Goal: Task Accomplishment & Management: Manage account settings

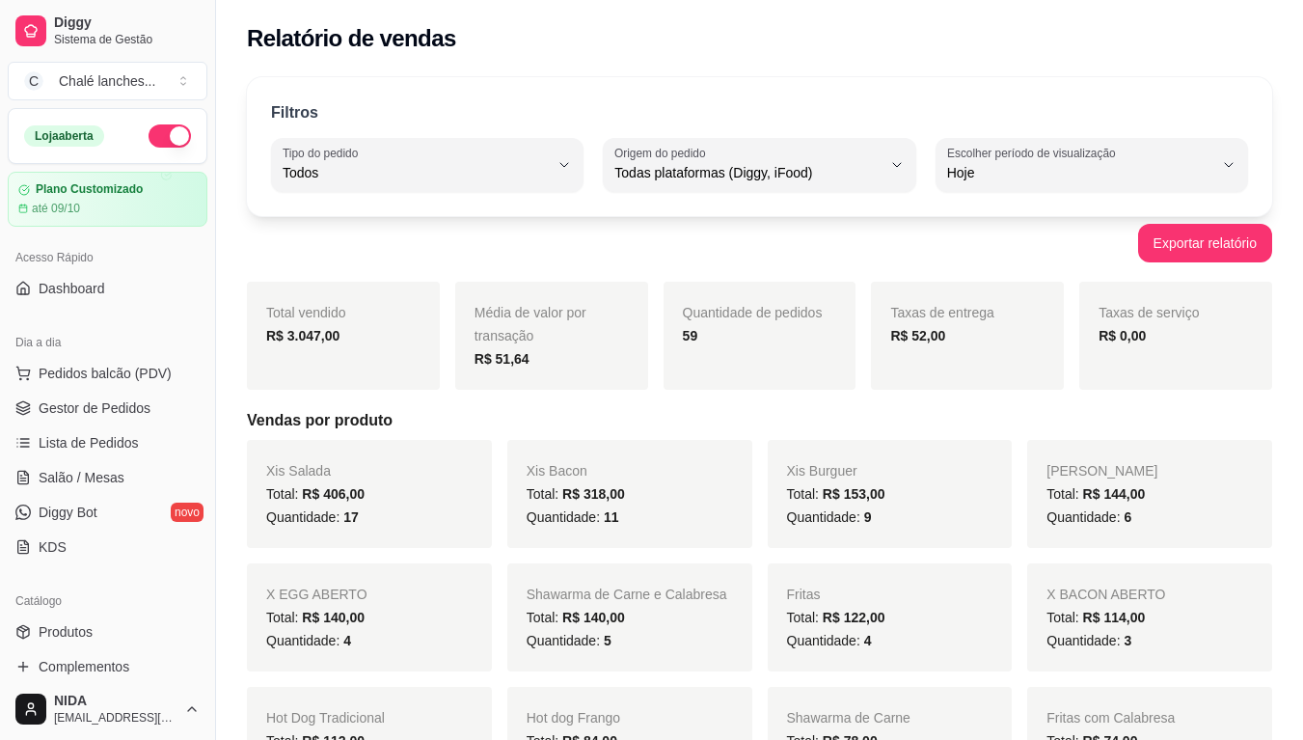
select select "ALL"
select select "0"
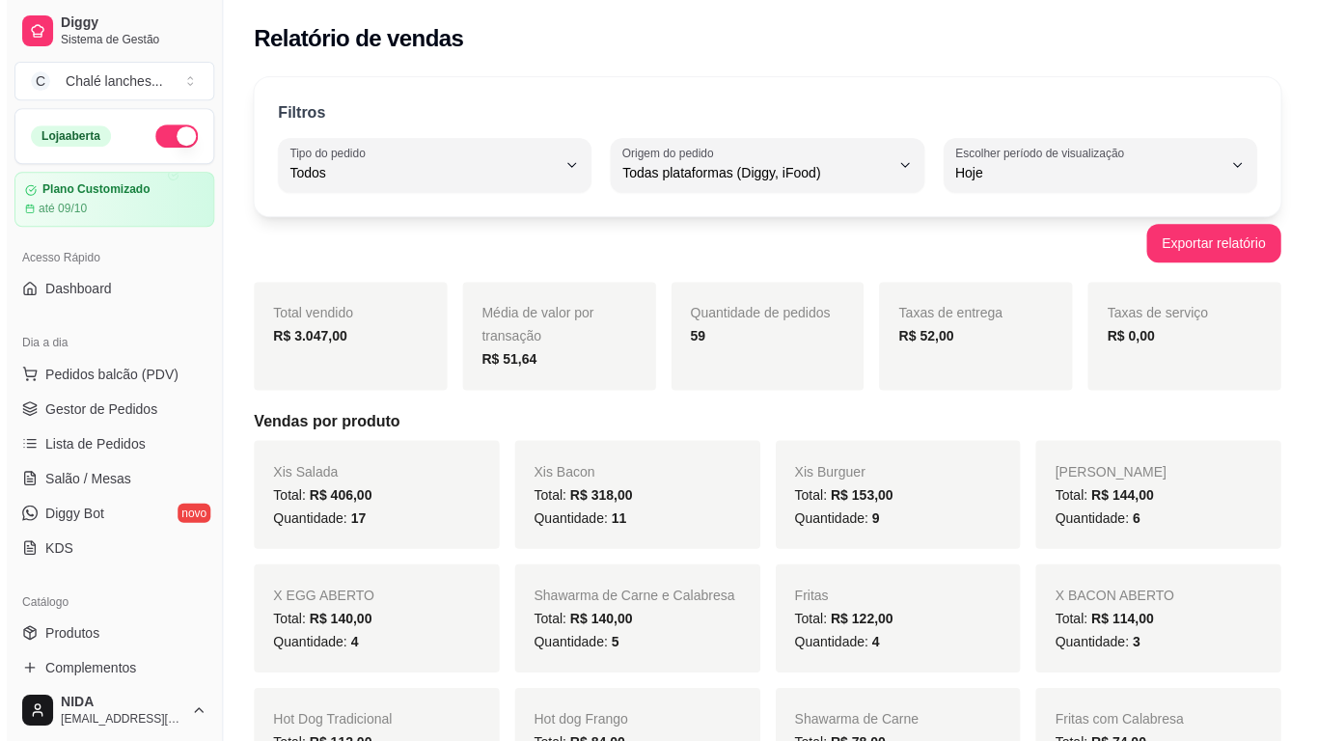
scroll to position [193, 0]
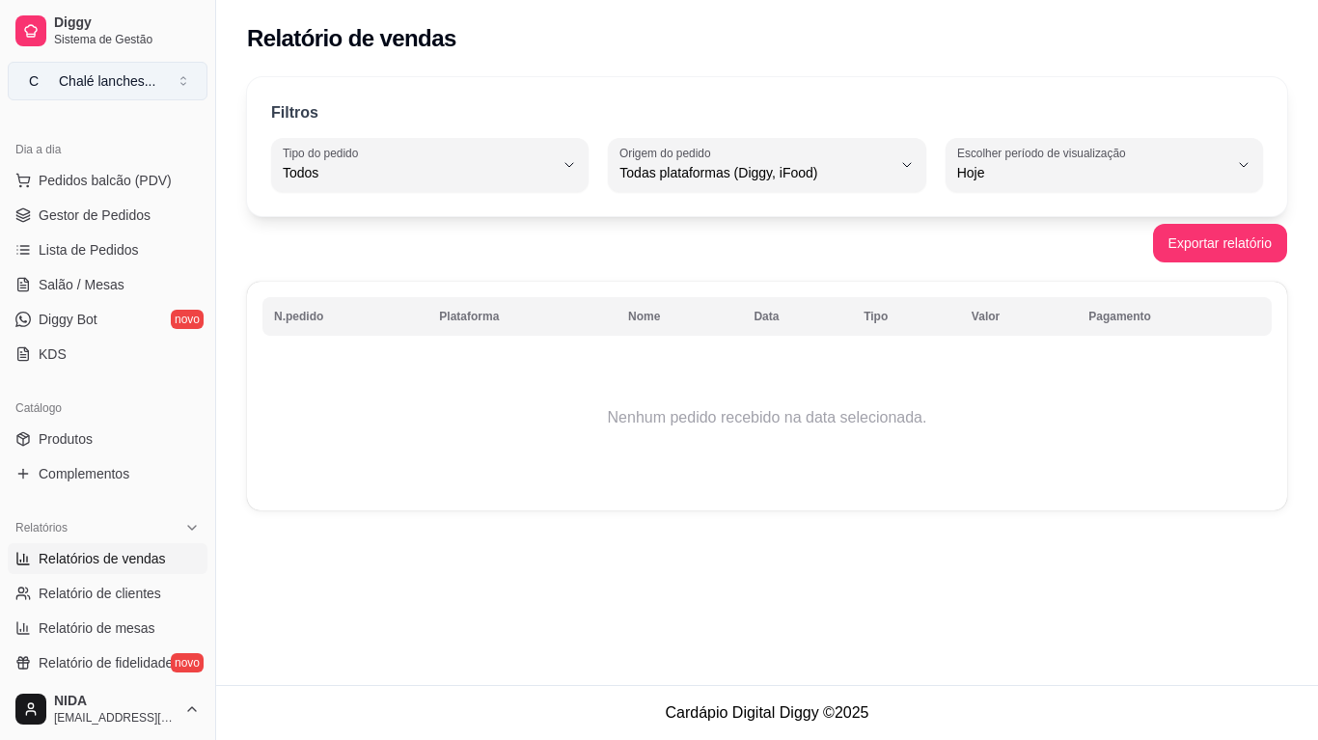
click at [77, 74] on div "Chalé lanches ..." at bounding box center [107, 80] width 96 height 19
click at [77, 75] on div "Chalé lanches ..." at bounding box center [107, 80] width 96 height 19
click at [75, 591] on span "Relatório de clientes" at bounding box center [100, 593] width 122 height 19
select select "30"
select select "HIGHEST_TOTAL_SPENT_WITH_ORDERS"
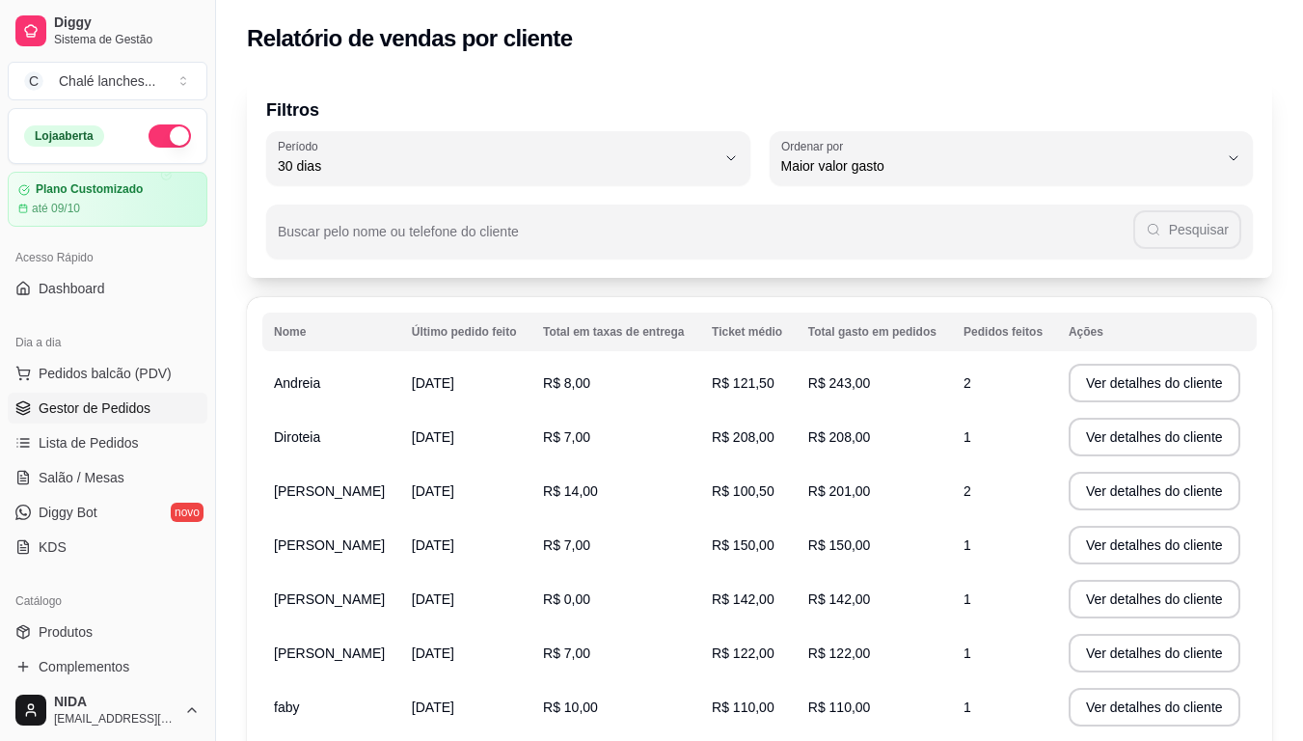
click at [111, 407] on span "Gestor de Pedidos" at bounding box center [95, 407] width 112 height 19
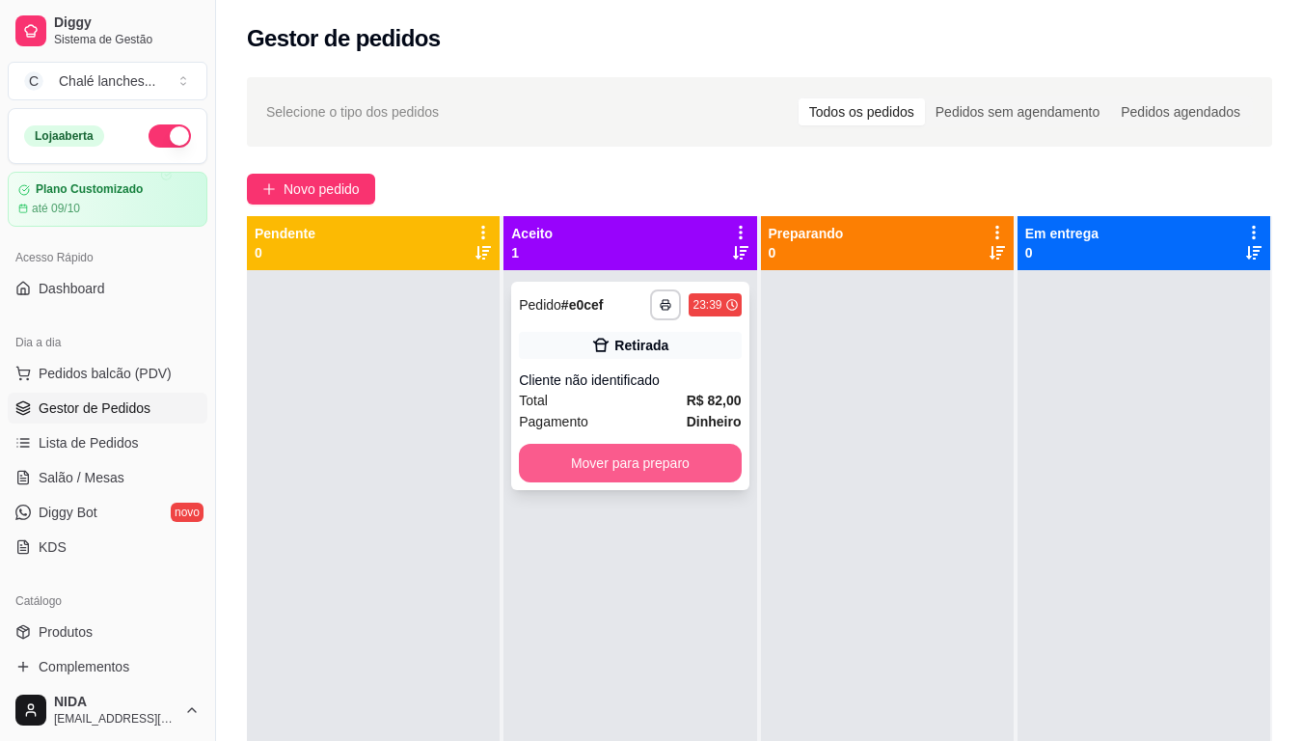
click at [642, 450] on button "Mover para preparo" at bounding box center [630, 463] width 222 height 39
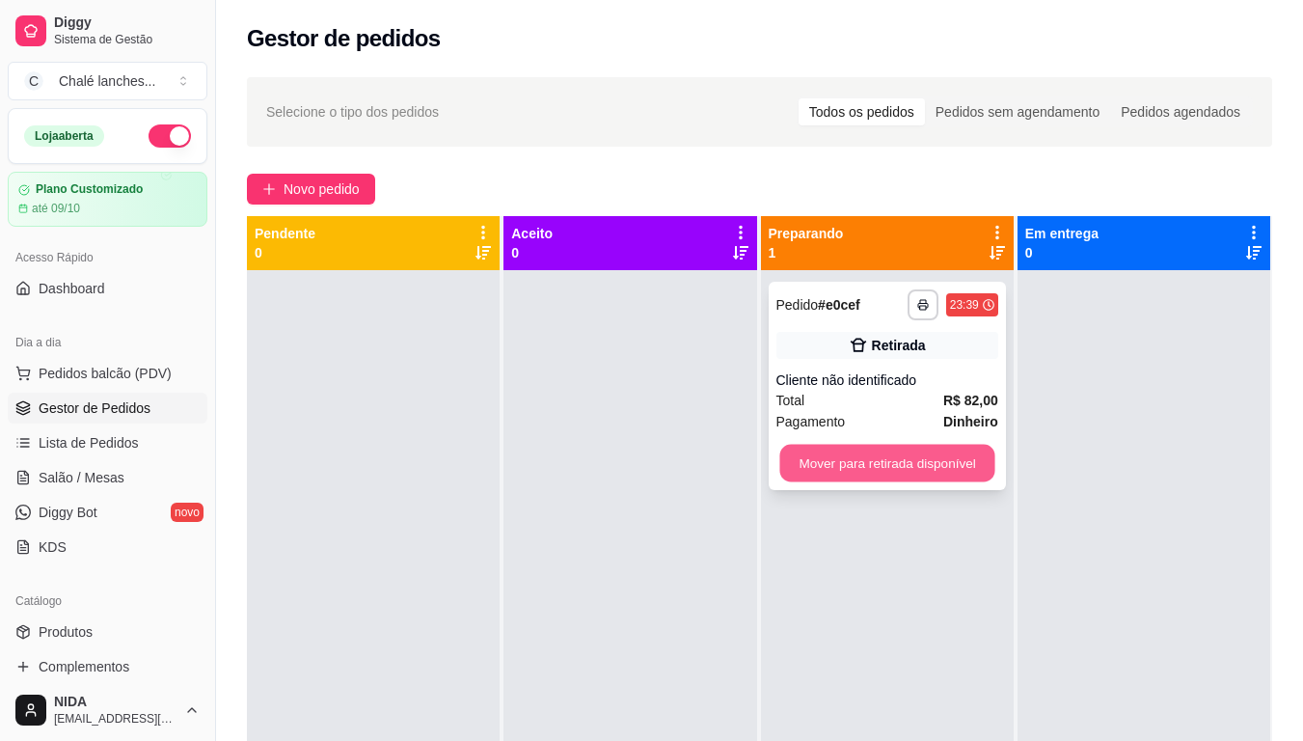
click at [805, 474] on button "Mover para retirada disponível" at bounding box center [886, 464] width 215 height 38
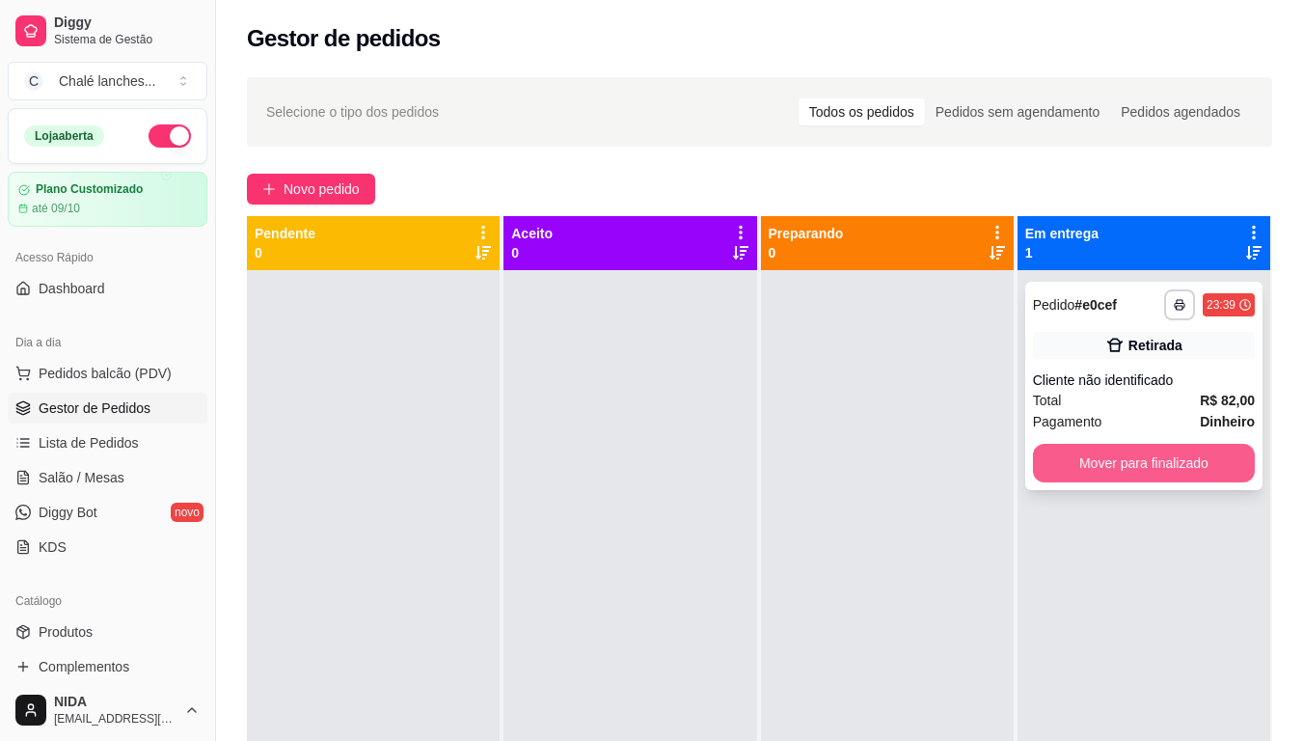
click at [1124, 467] on button "Mover para finalizado" at bounding box center [1144, 463] width 222 height 39
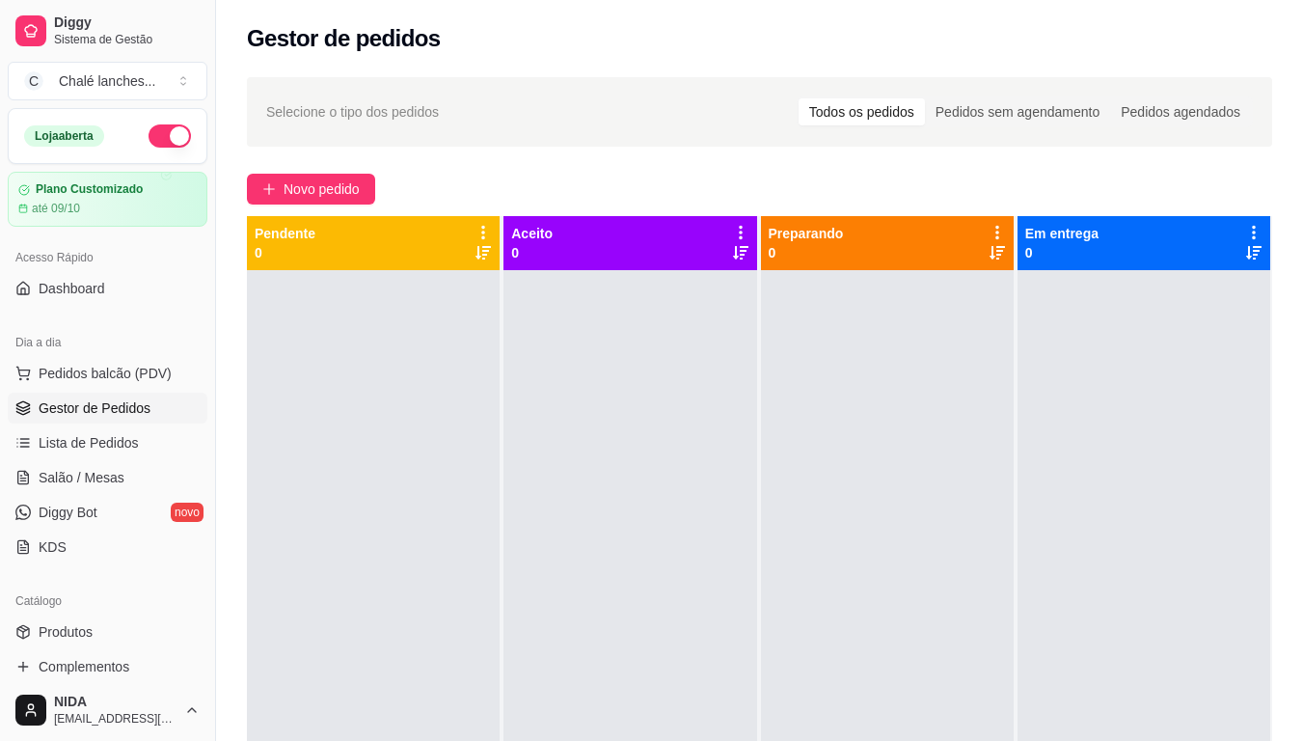
click at [86, 496] on ul "Pedidos balcão (PDV) Gestor de Pedidos Lista de Pedidos Salão / Mesas Diggy Bot…" at bounding box center [108, 460] width 200 height 204
click at [85, 466] on link "Salão / Mesas" at bounding box center [108, 477] width 200 height 31
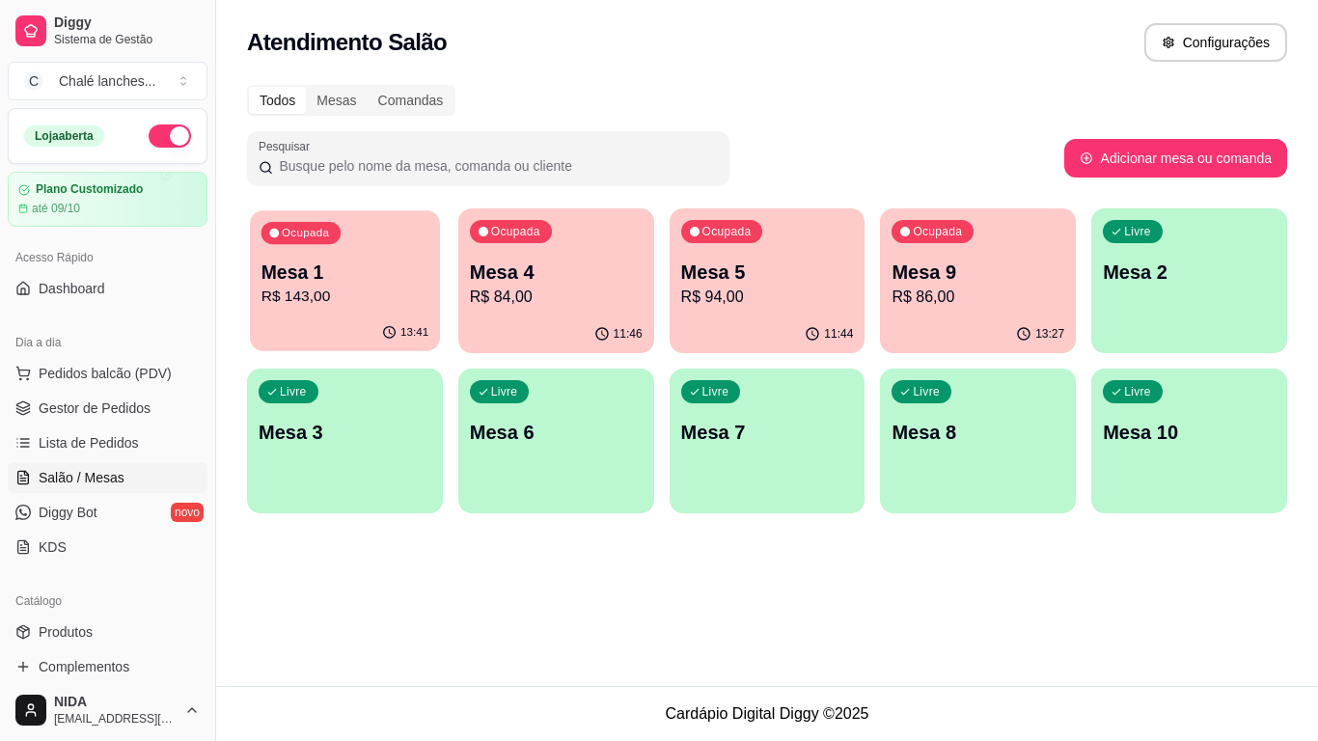
click at [308, 296] on p "R$ 143,00" at bounding box center [344, 297] width 167 height 22
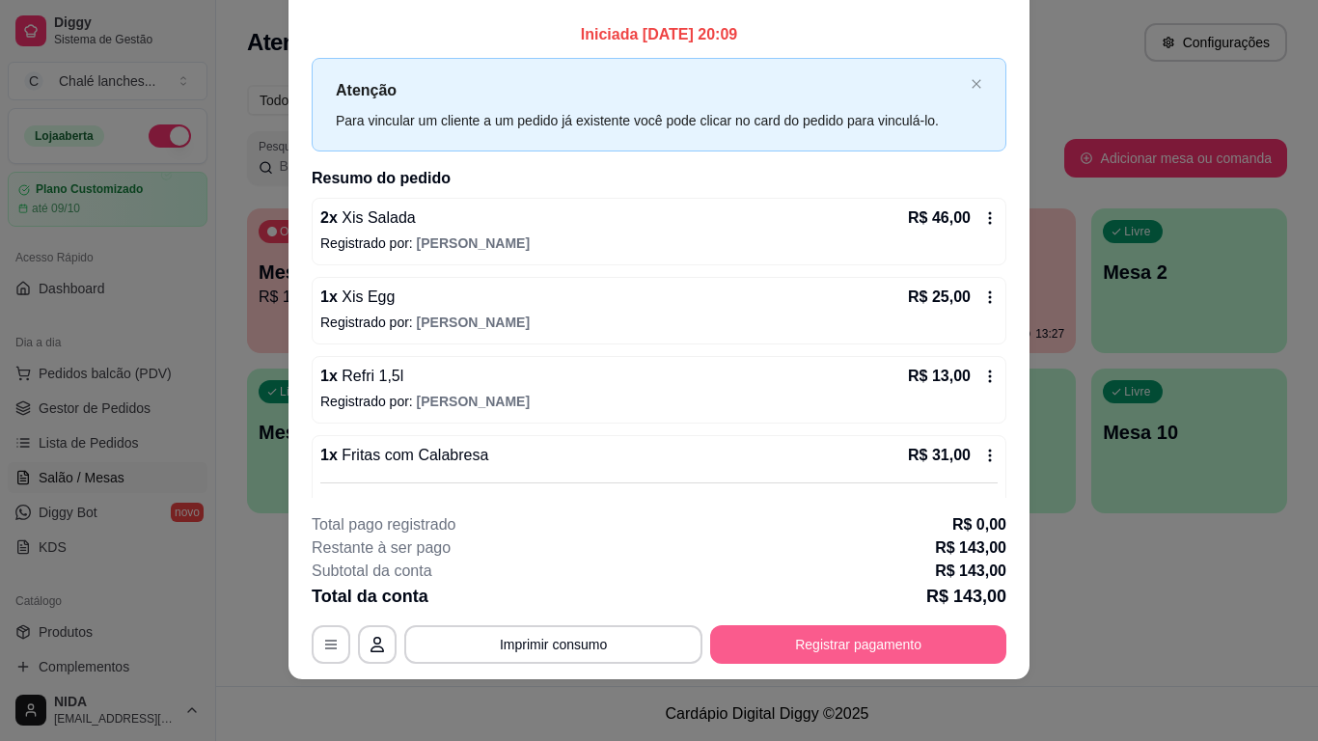
click at [853, 645] on button "Registrar pagamento" at bounding box center [858, 644] width 296 height 39
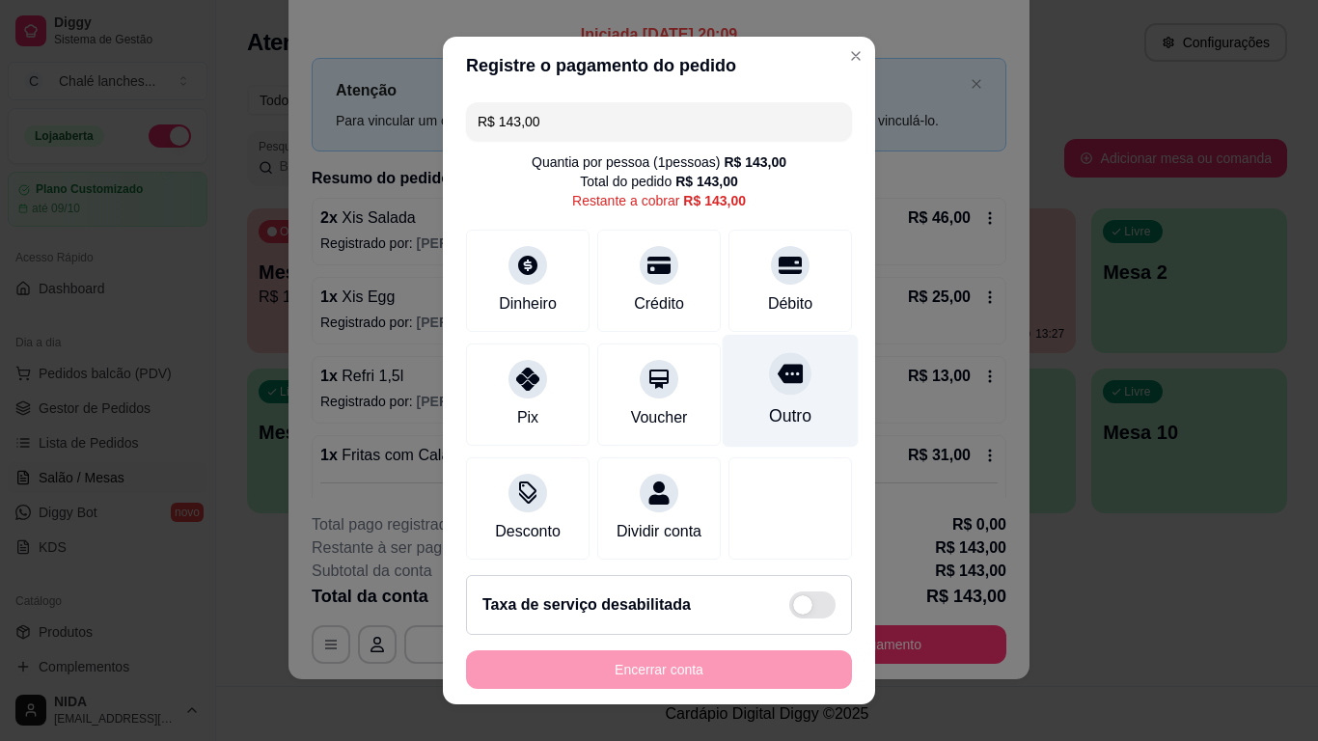
click at [776, 390] on div "Outro" at bounding box center [790, 391] width 136 height 113
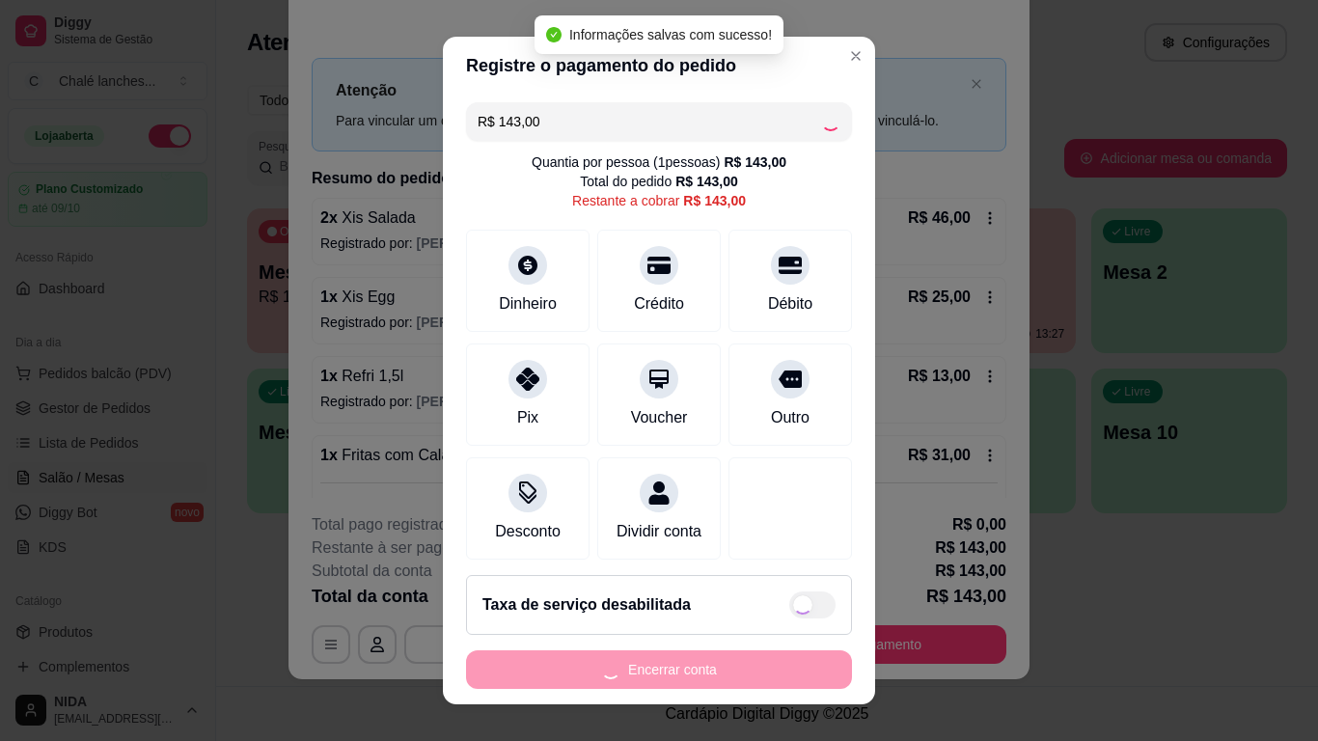
type input "R$ 0,00"
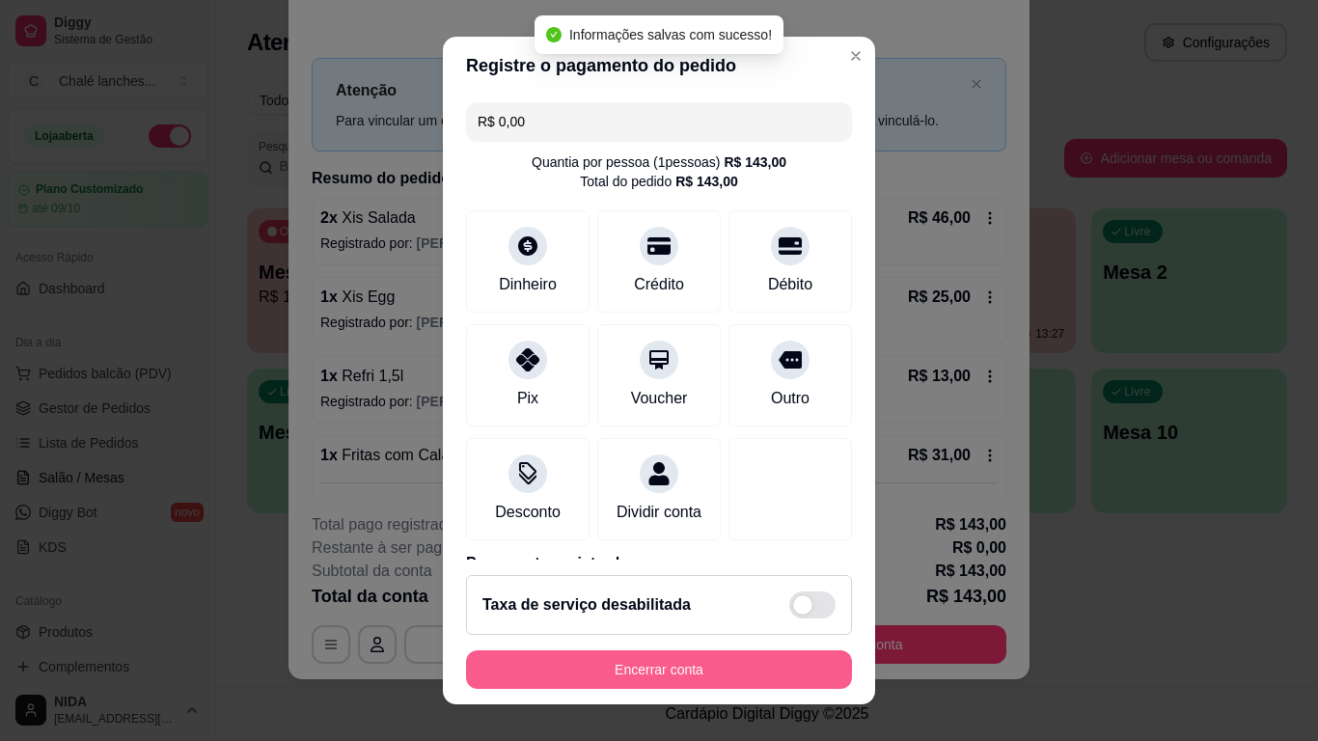
click at [708, 659] on button "Encerrar conta" at bounding box center [659, 669] width 386 height 39
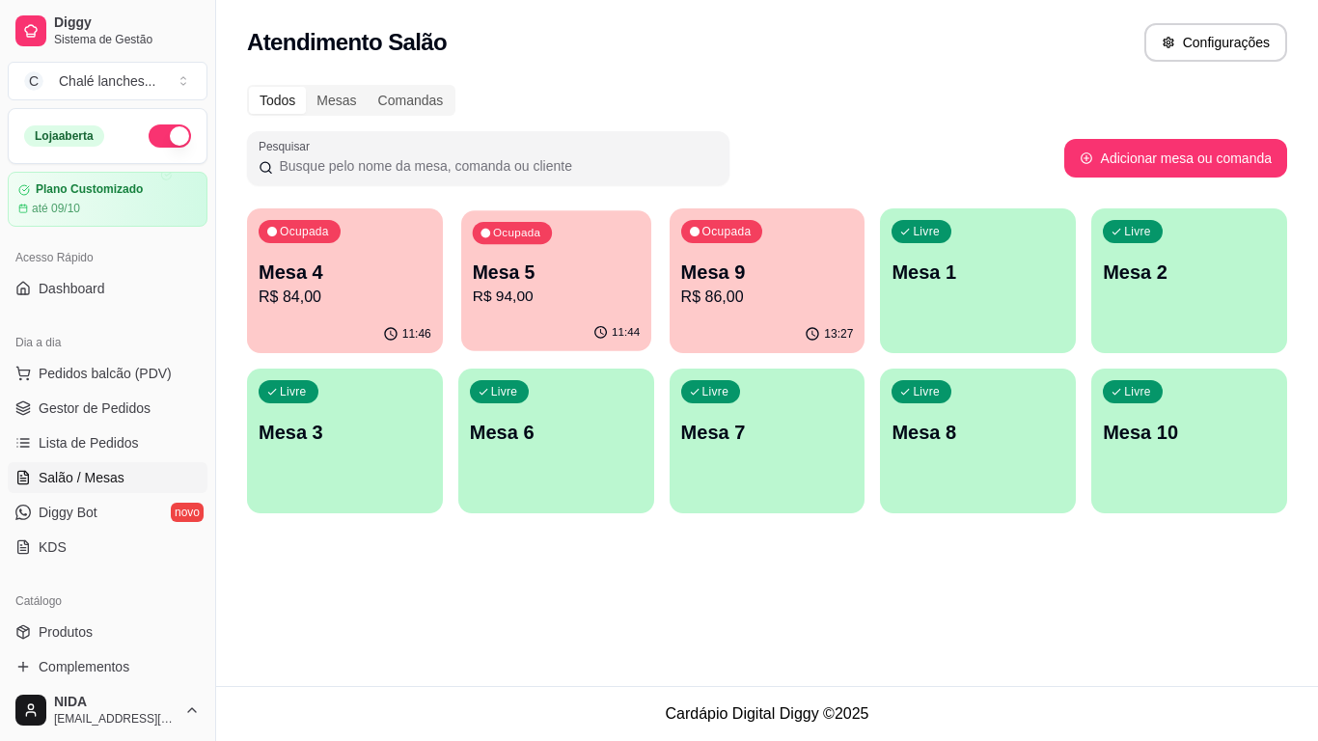
click at [526, 275] on p "Mesa 5" at bounding box center [555, 272] width 167 height 26
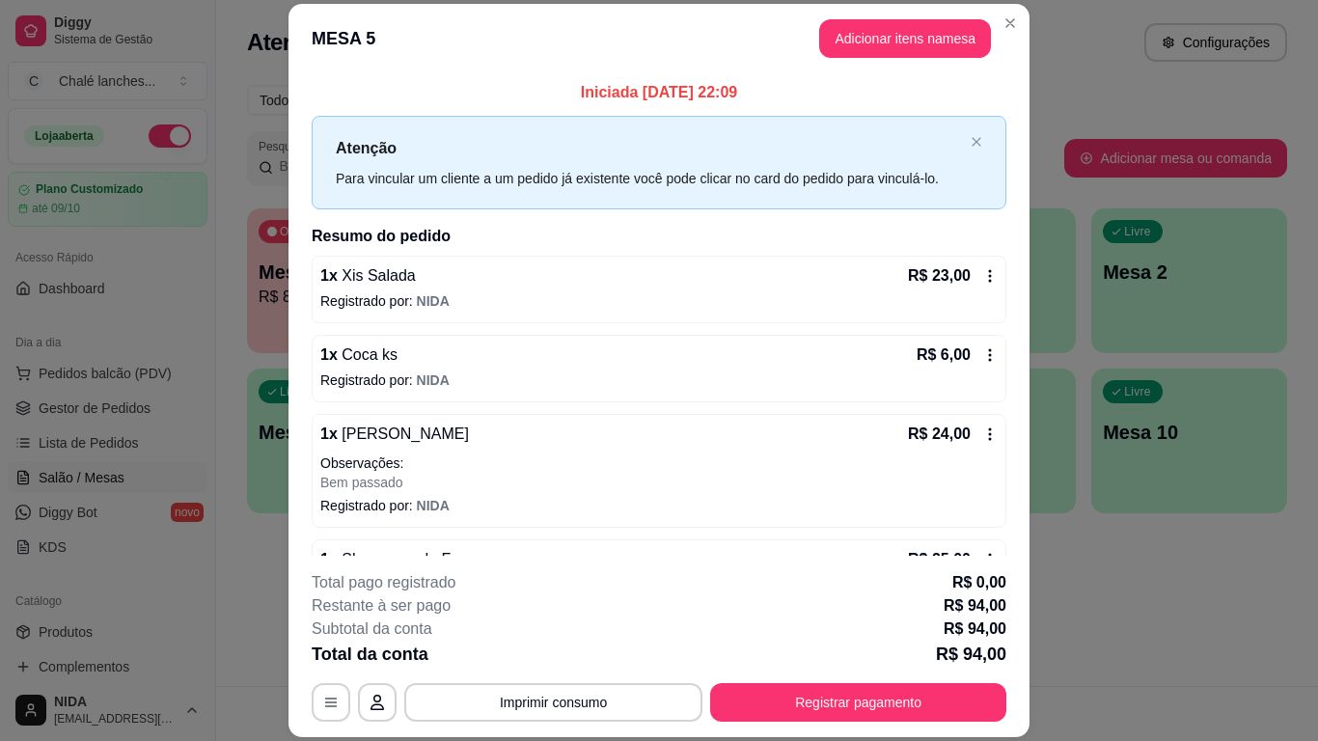
scroll to position [184, 0]
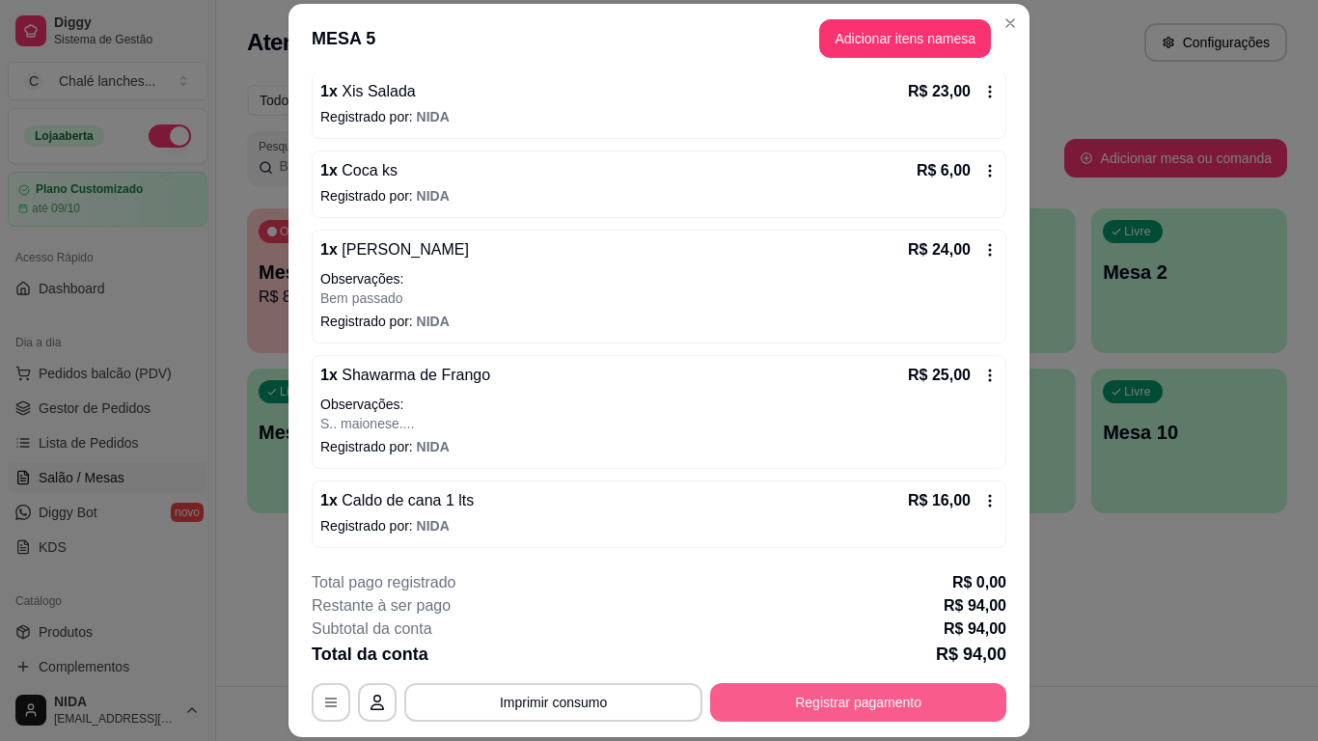
click at [858, 697] on button "Registrar pagamento" at bounding box center [858, 702] width 296 height 39
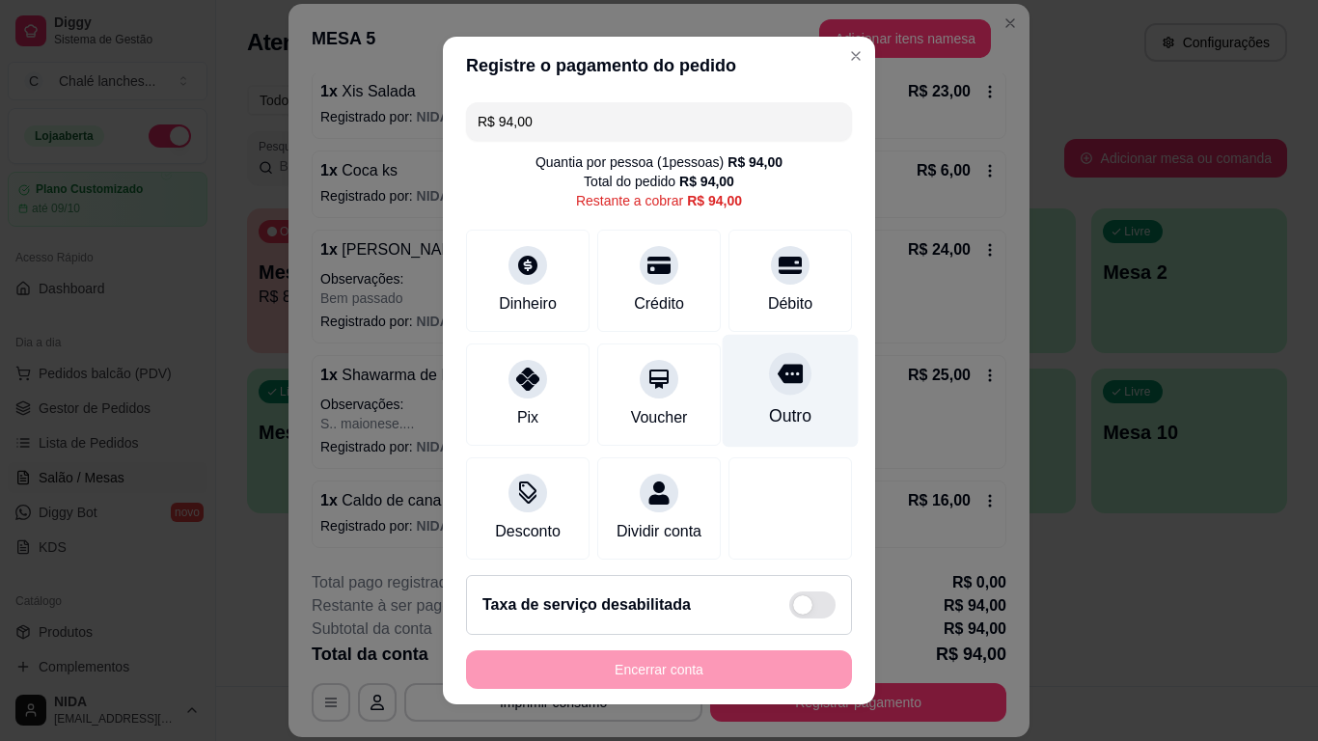
click at [773, 376] on div at bounding box center [790, 374] width 42 height 42
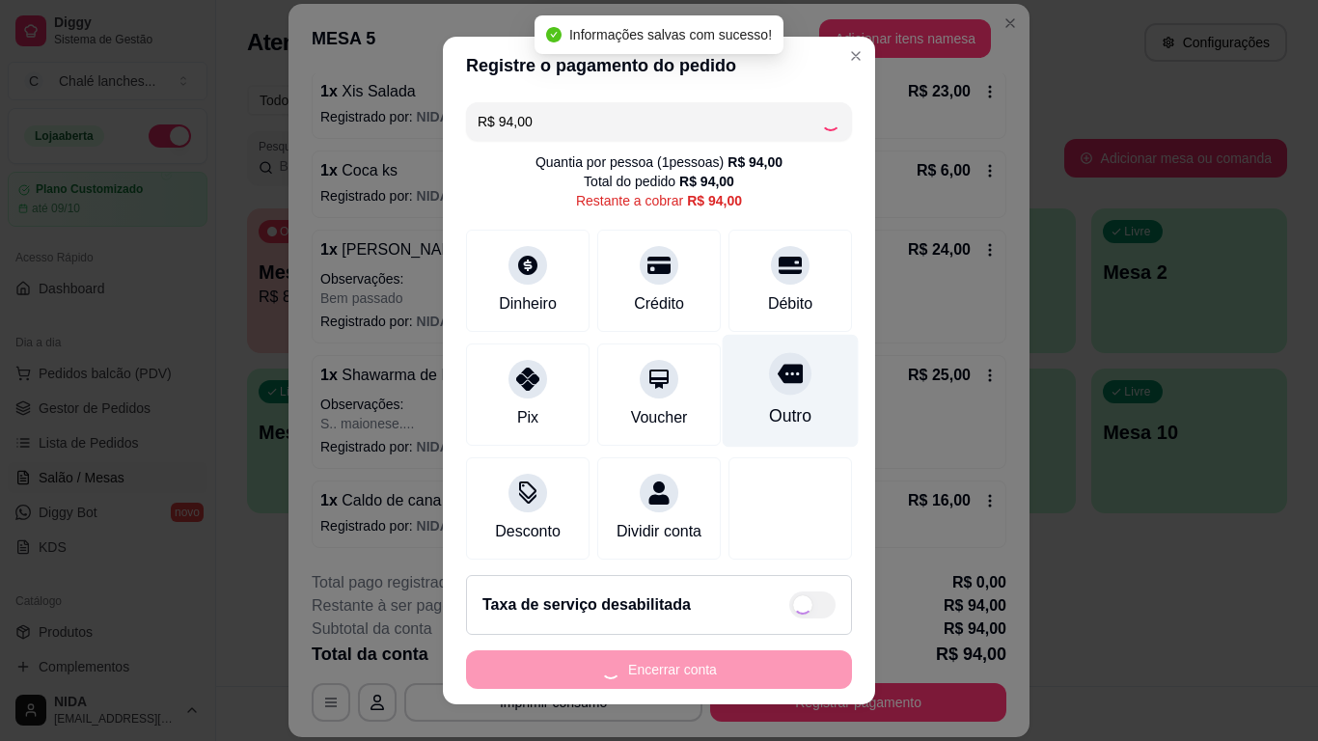
type input "R$ 0,00"
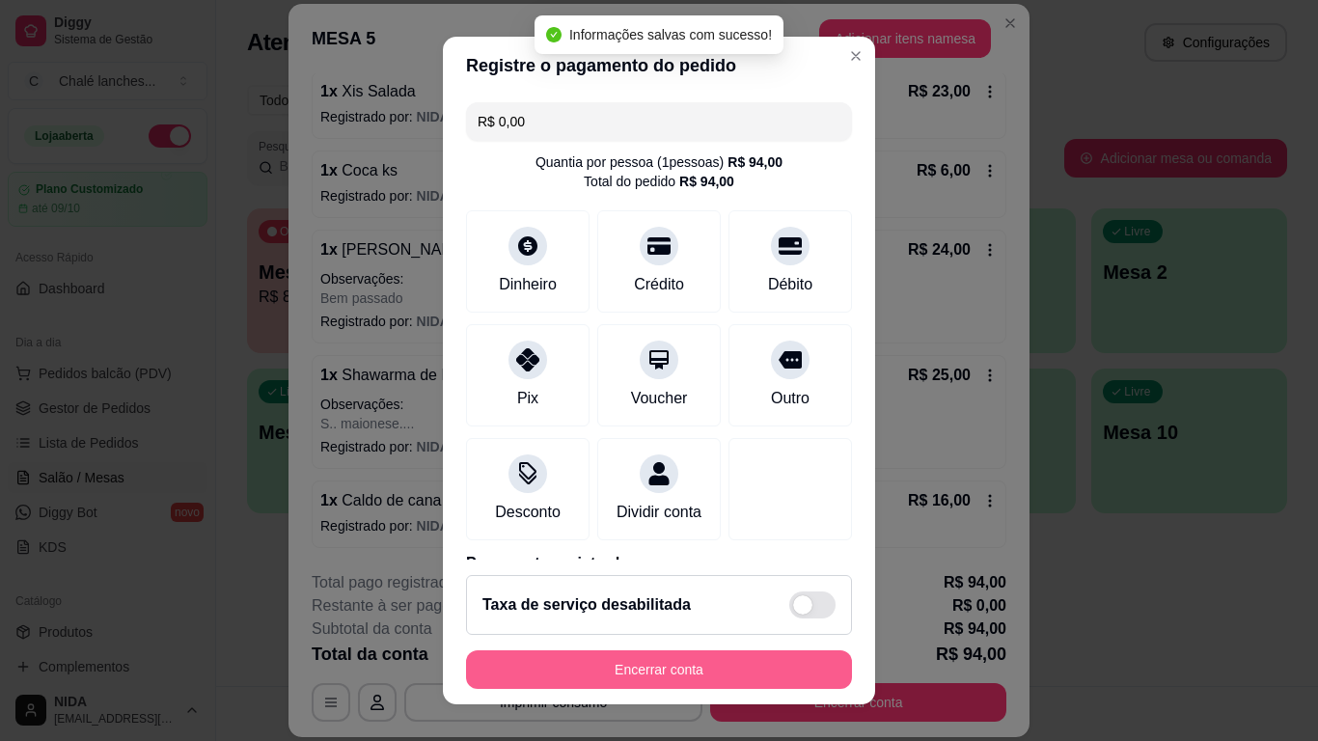
click at [697, 653] on button "Encerrar conta" at bounding box center [659, 669] width 386 height 39
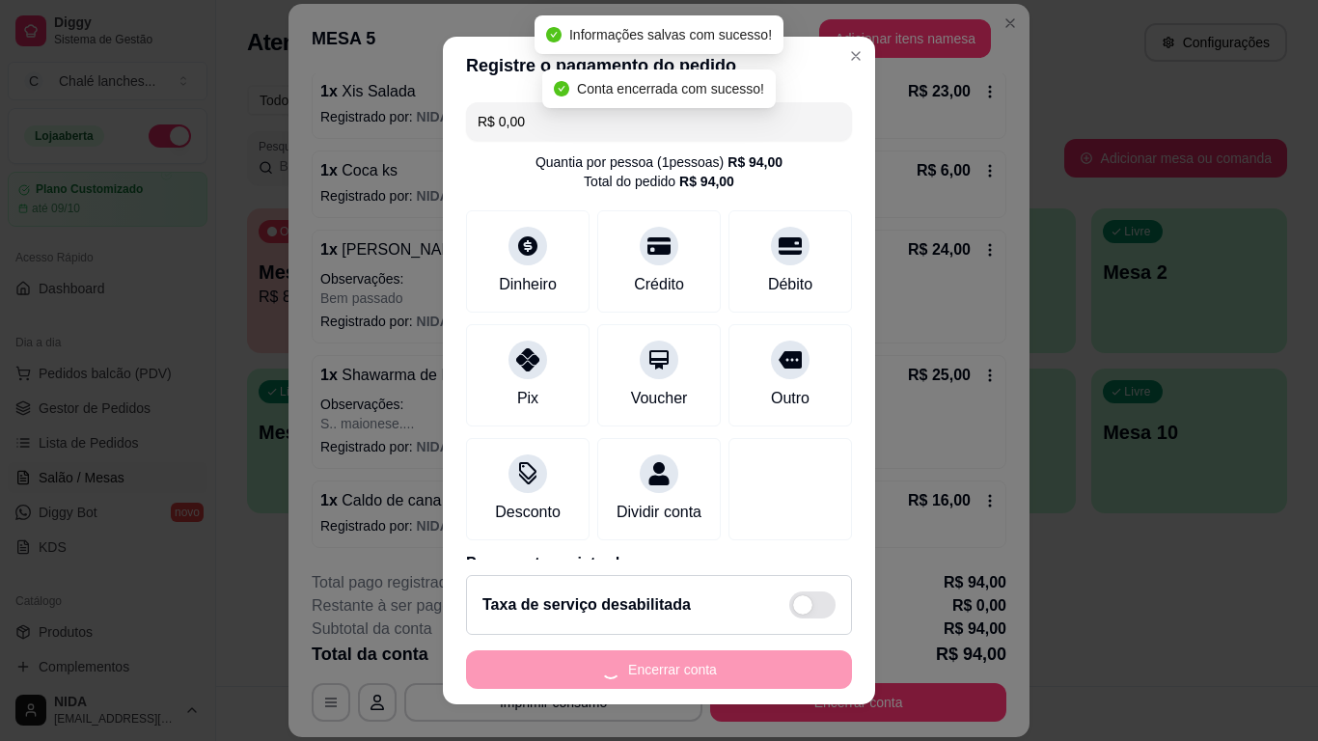
scroll to position [0, 0]
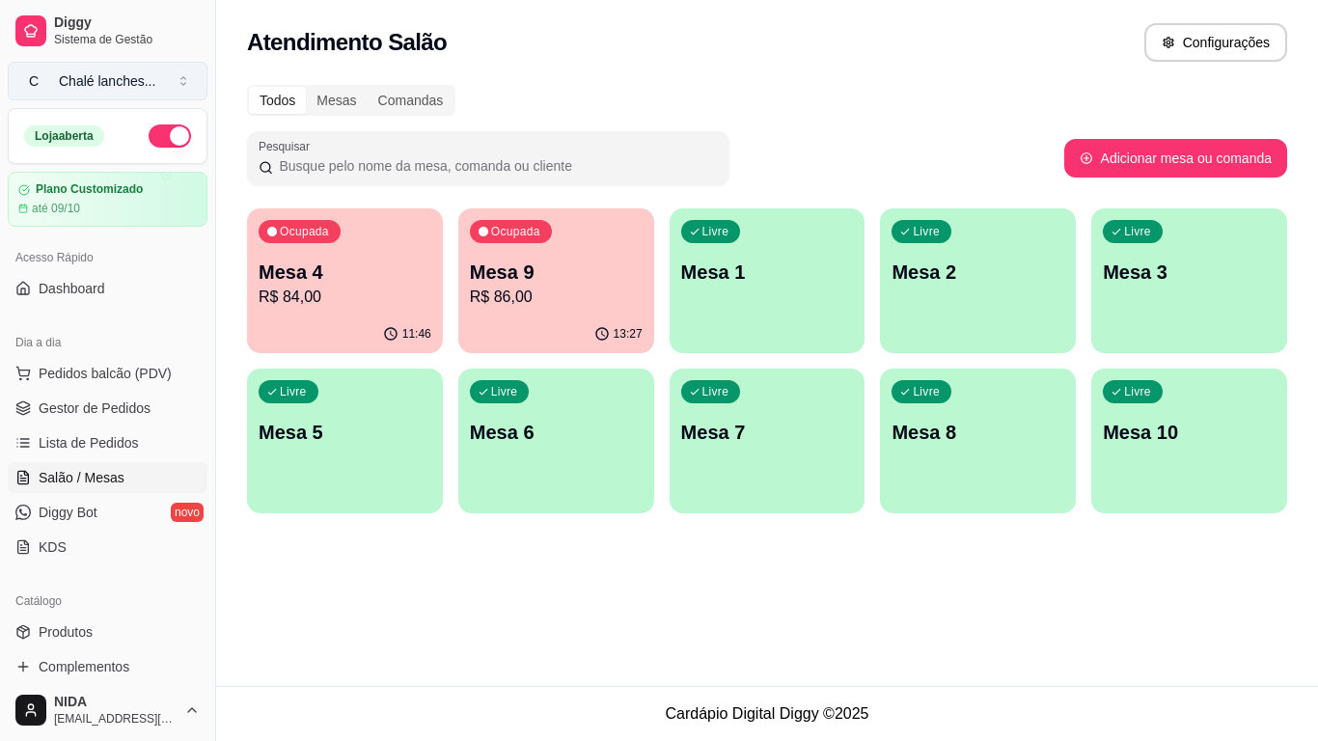
click at [76, 70] on button "C Chalé lanches ..." at bounding box center [108, 81] width 200 height 39
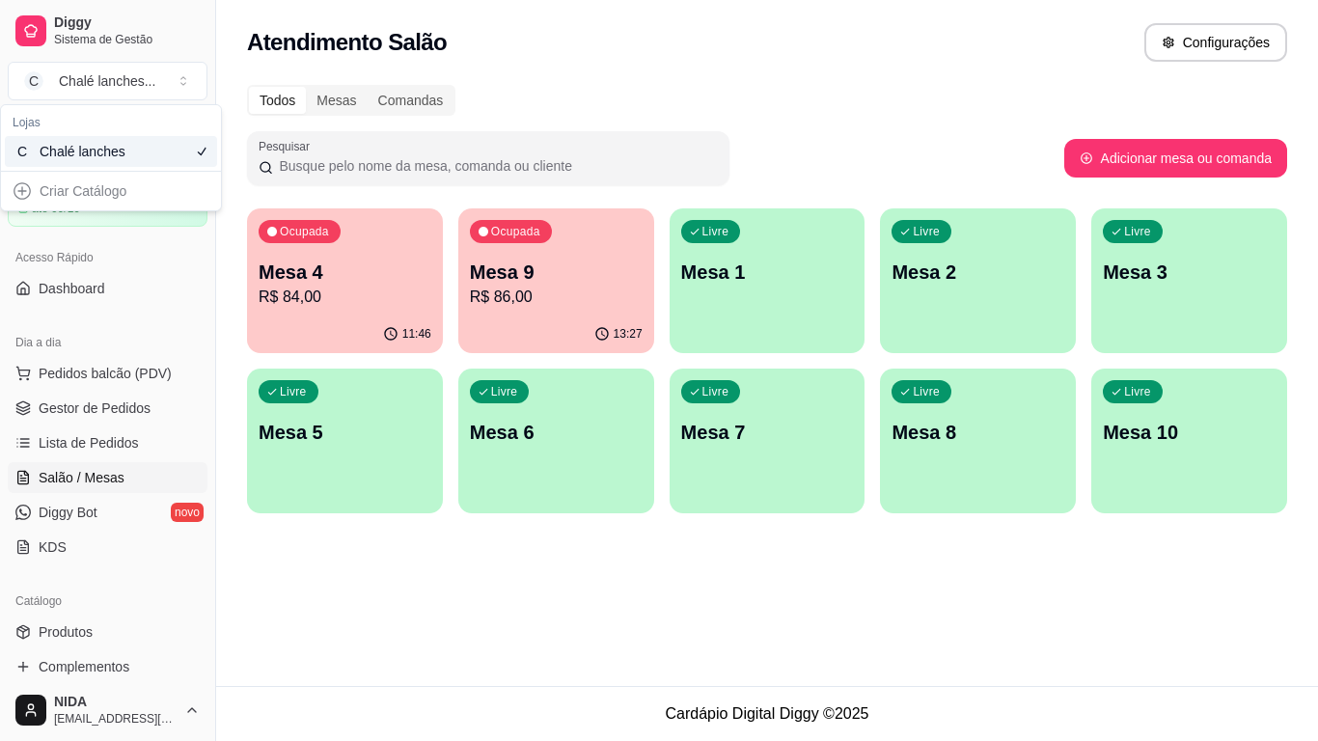
click at [597, 39] on div "Atendimento Salão Configurações" at bounding box center [767, 42] width 1040 height 39
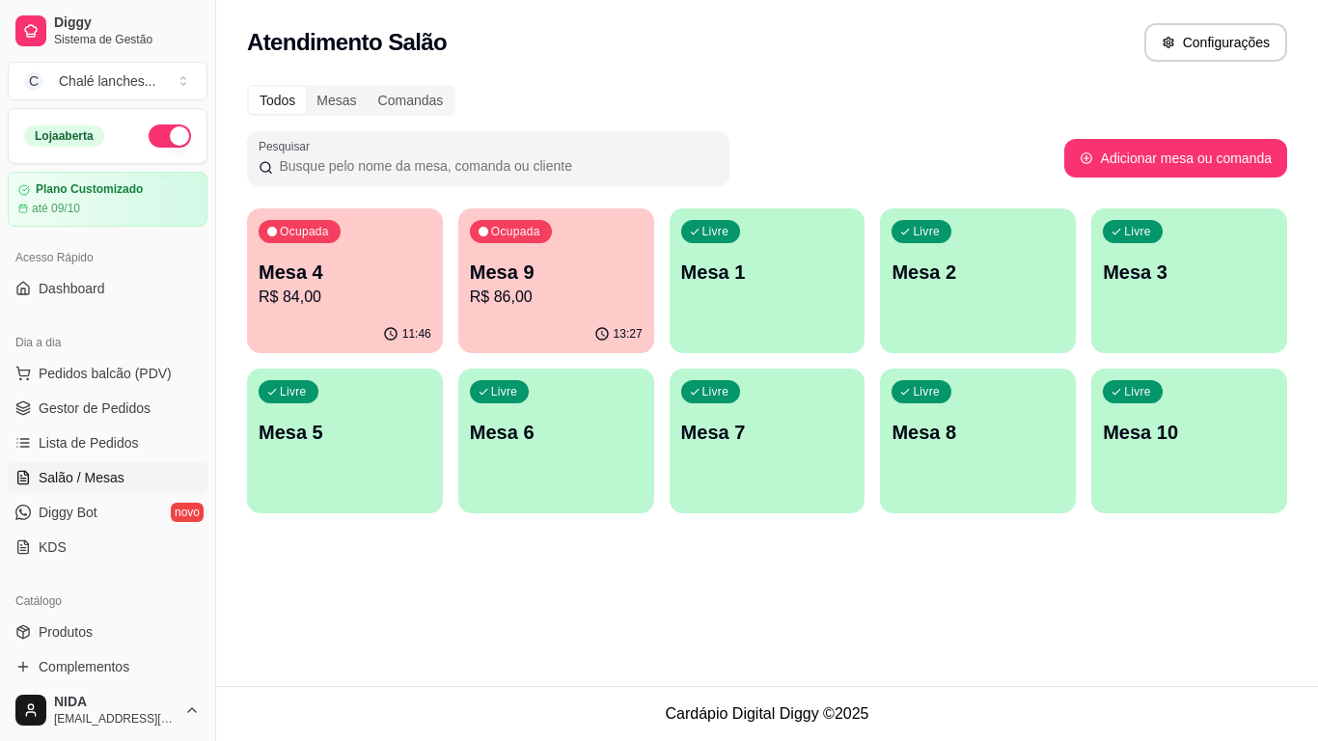
click at [597, 39] on div "Atendimento Salão Configurações" at bounding box center [767, 42] width 1040 height 39
click at [601, 38] on div "Atendimento Salão Configurações" at bounding box center [767, 42] width 1040 height 39
click at [694, 0] on div "Atendimento Salão Configurações" at bounding box center [767, 36] width 1102 height 73
click at [29, 462] on link "Salão / Mesas" at bounding box center [108, 477] width 200 height 31
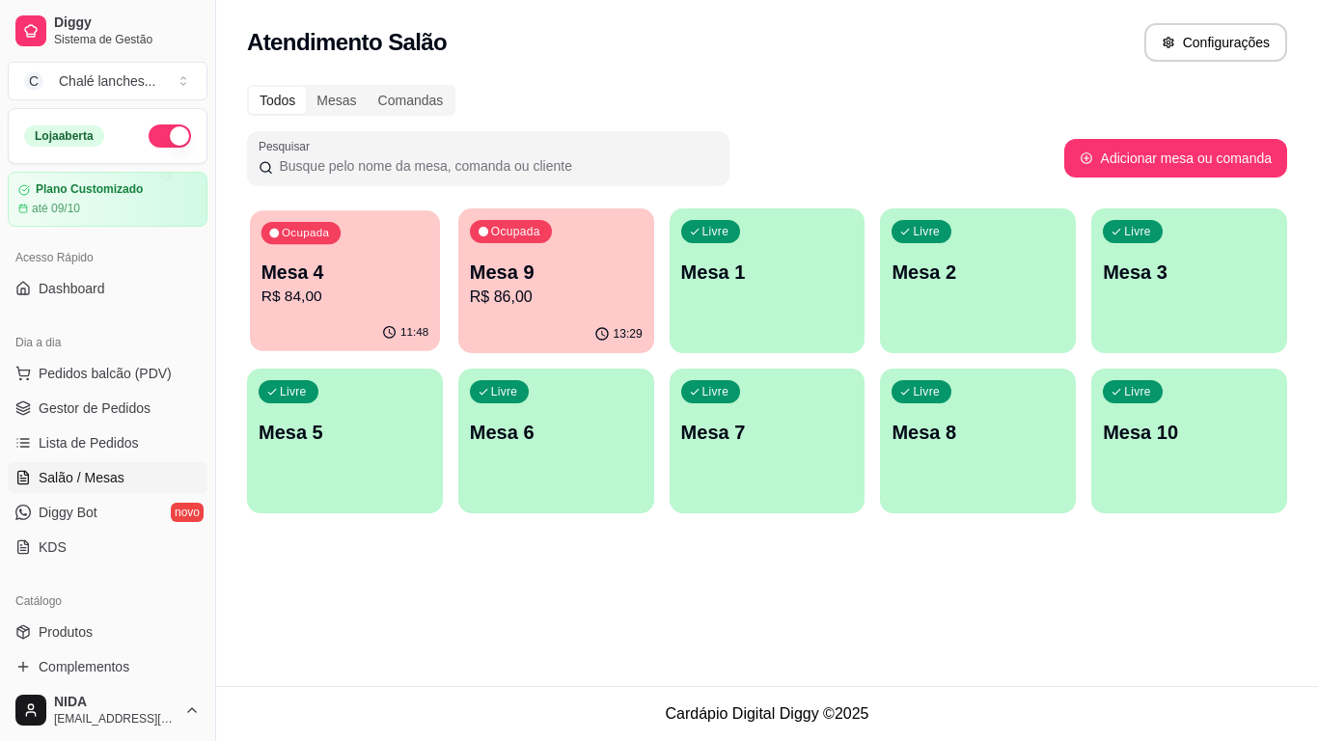
click at [300, 266] on p "Mesa 4" at bounding box center [344, 272] width 167 height 26
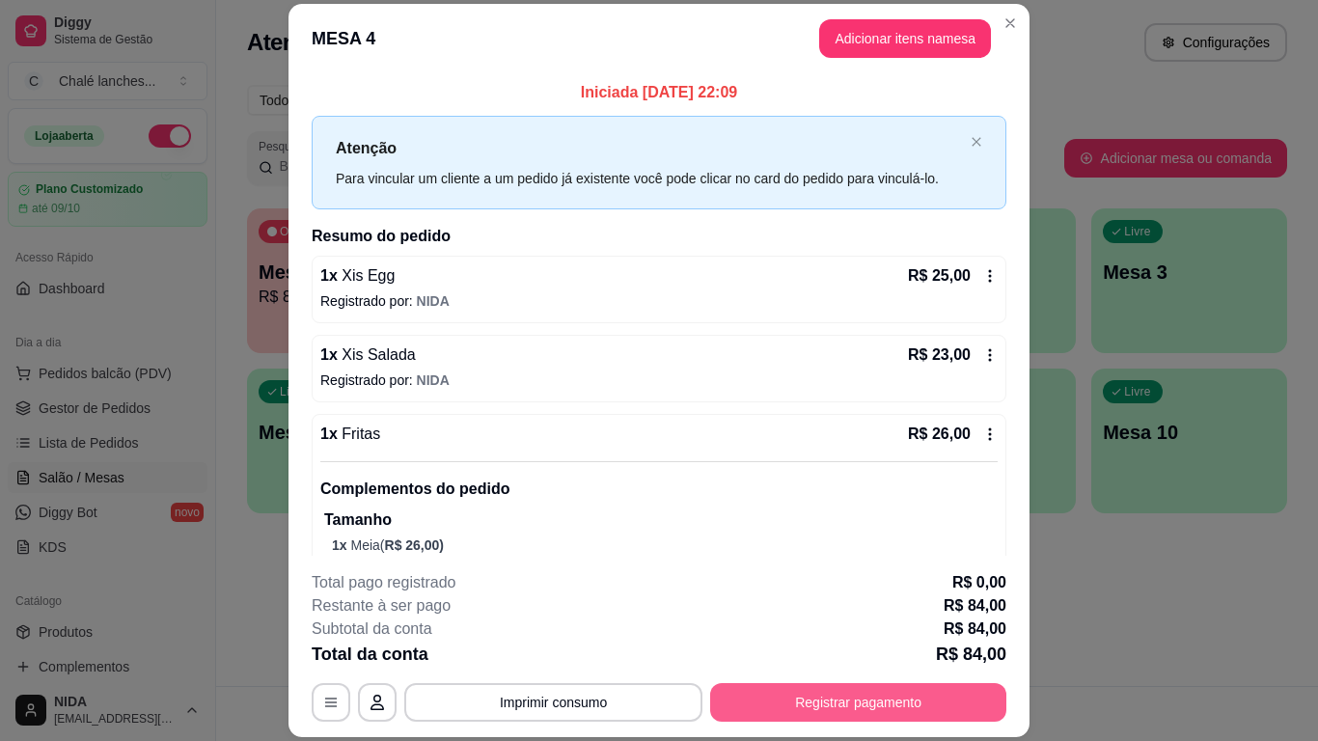
click at [852, 707] on button "Registrar pagamento" at bounding box center [858, 702] width 296 height 39
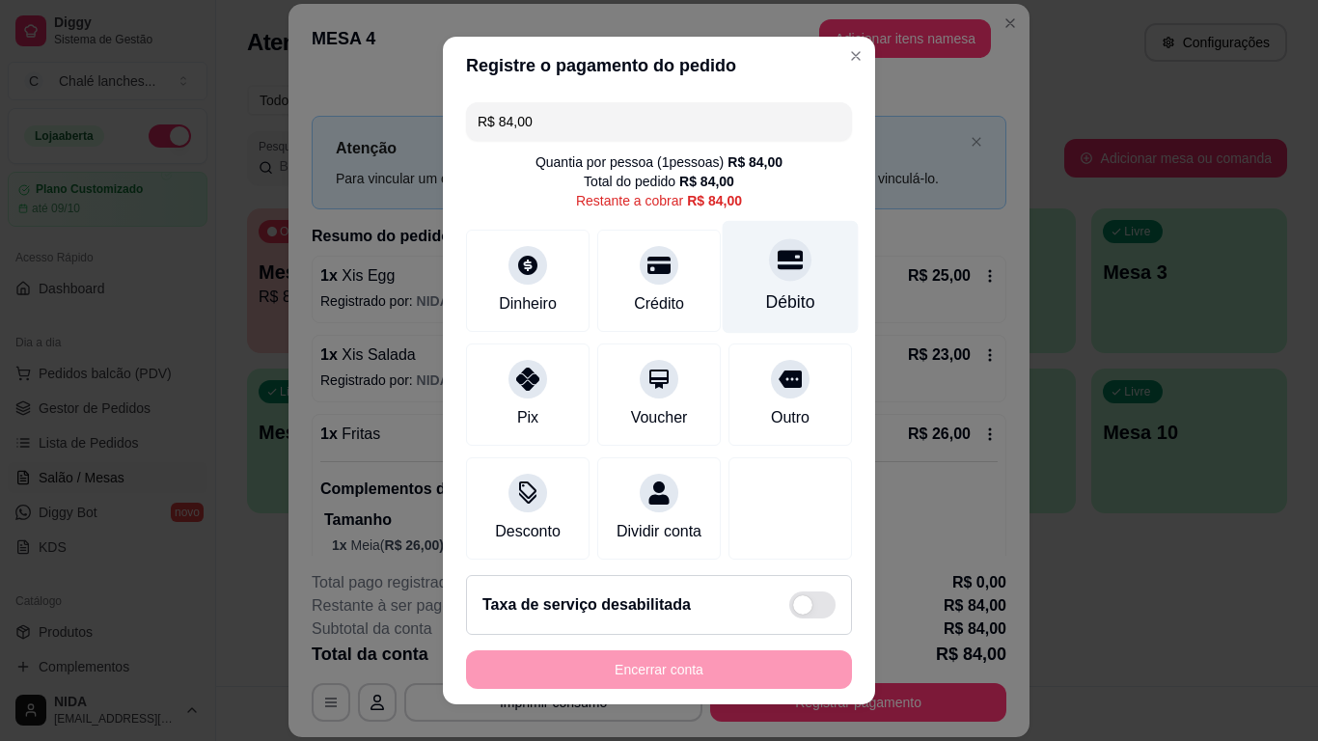
click at [769, 281] on div at bounding box center [790, 260] width 42 height 42
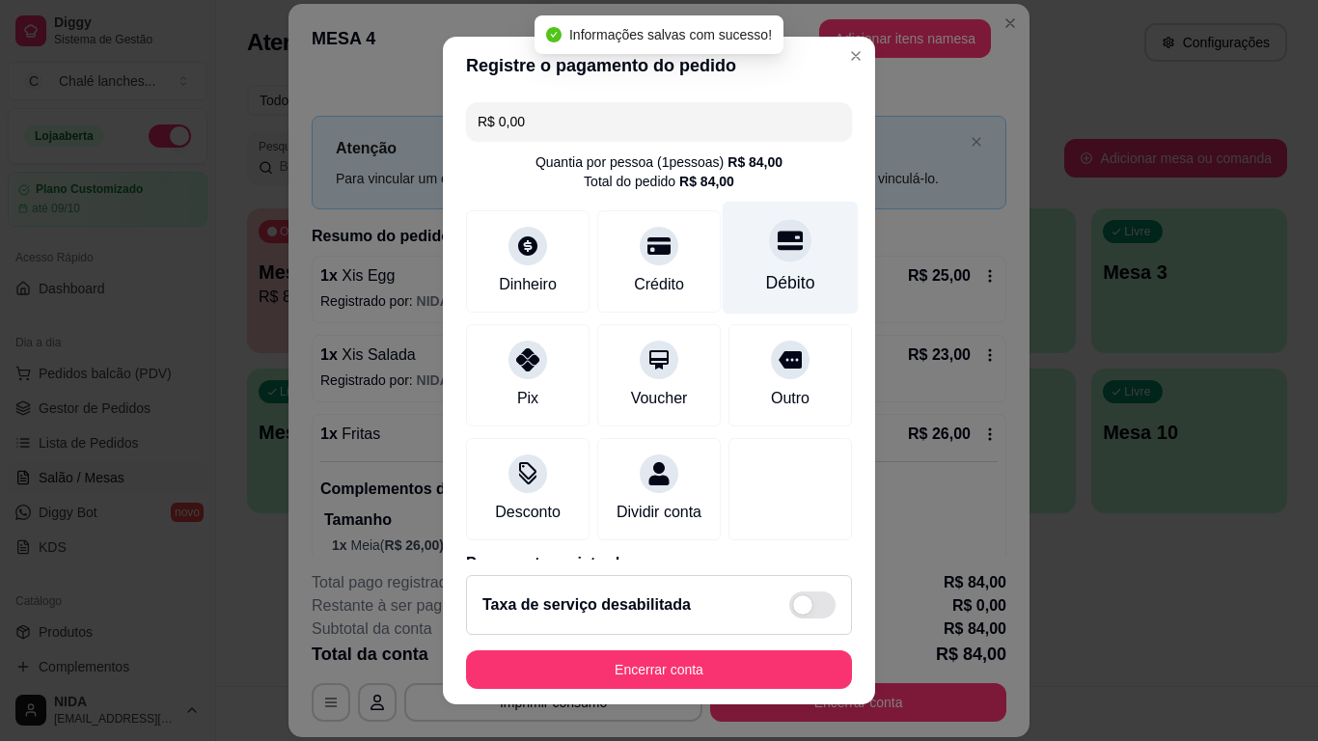
type input "R$ 0,00"
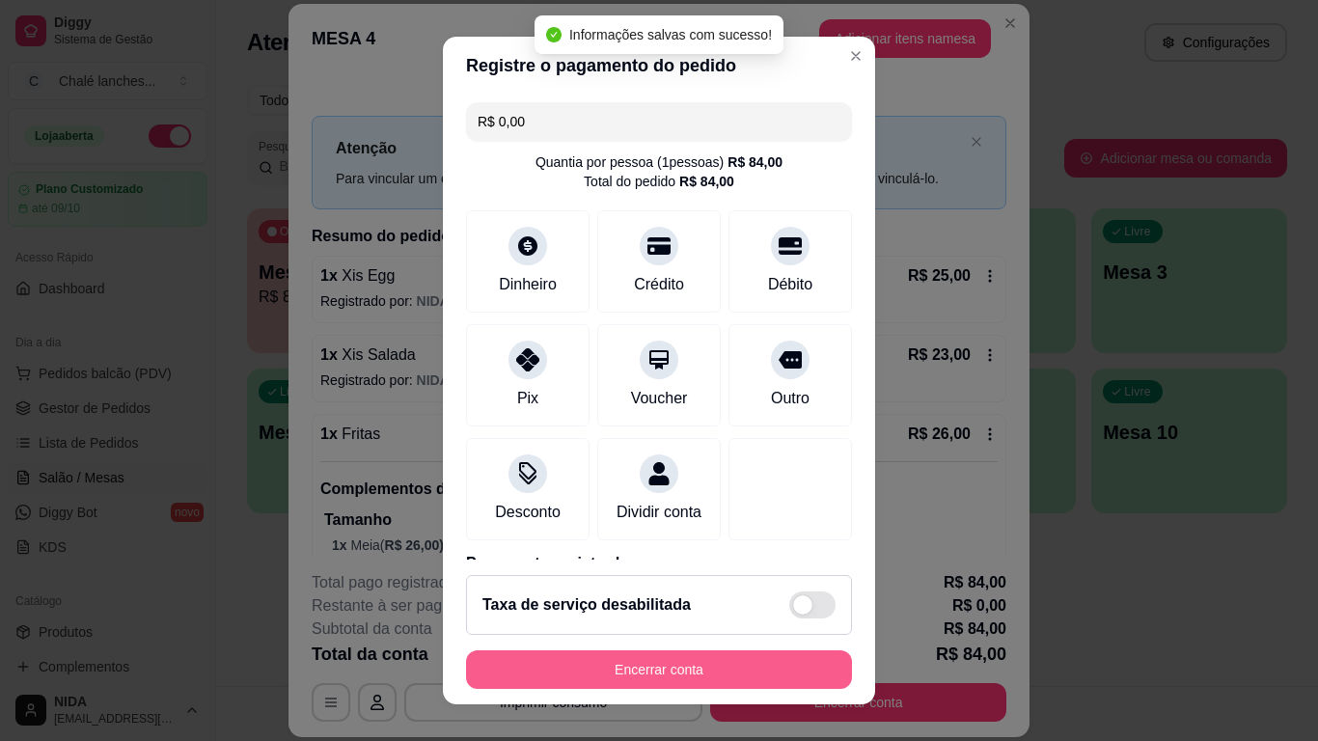
click at [677, 657] on button "Encerrar conta" at bounding box center [659, 669] width 386 height 39
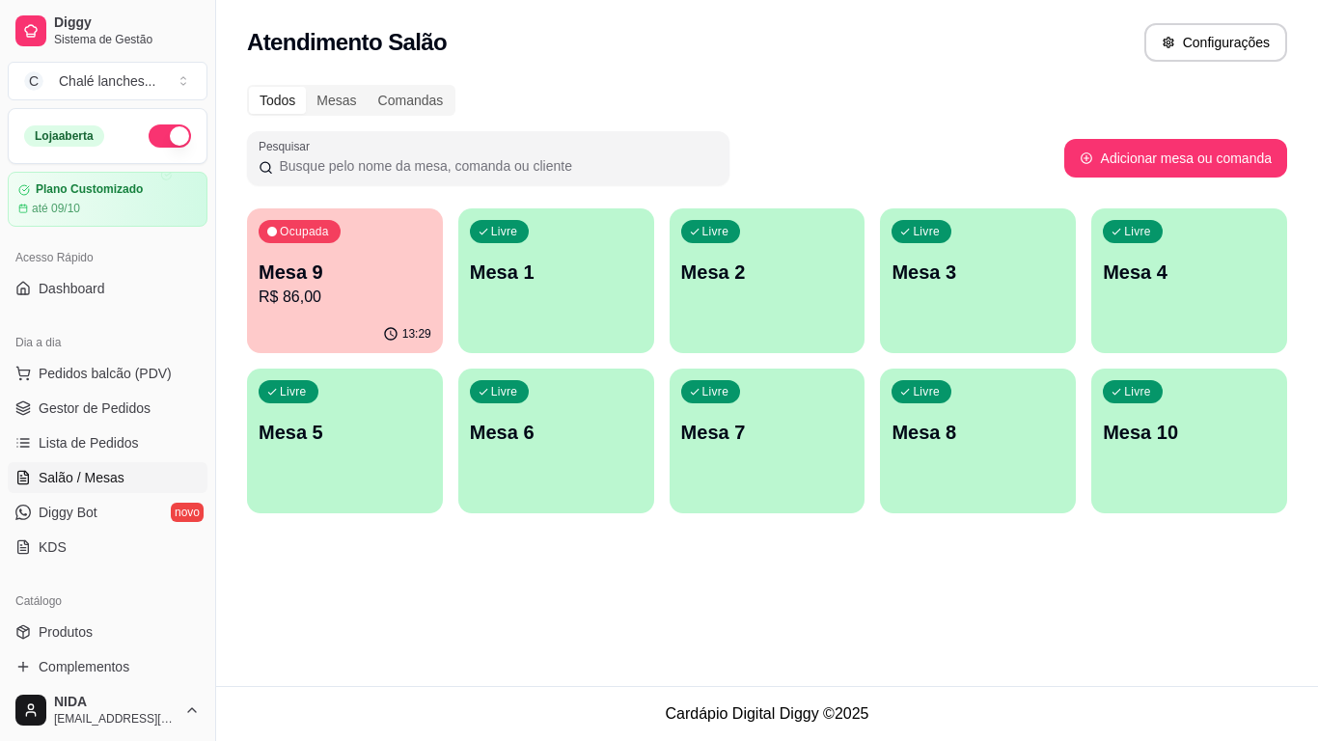
click at [386, 267] on p "Mesa 9" at bounding box center [345, 272] width 173 height 27
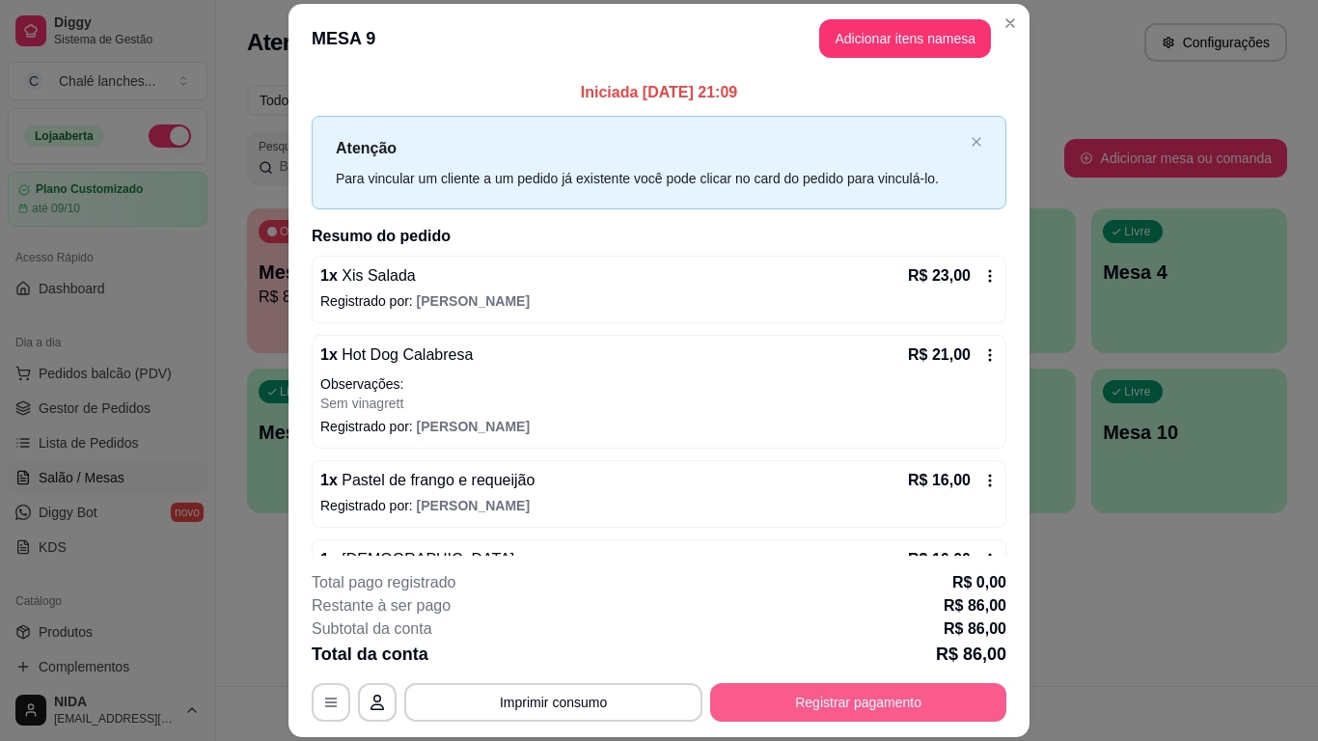
click at [825, 707] on button "Registrar pagamento" at bounding box center [858, 702] width 296 height 39
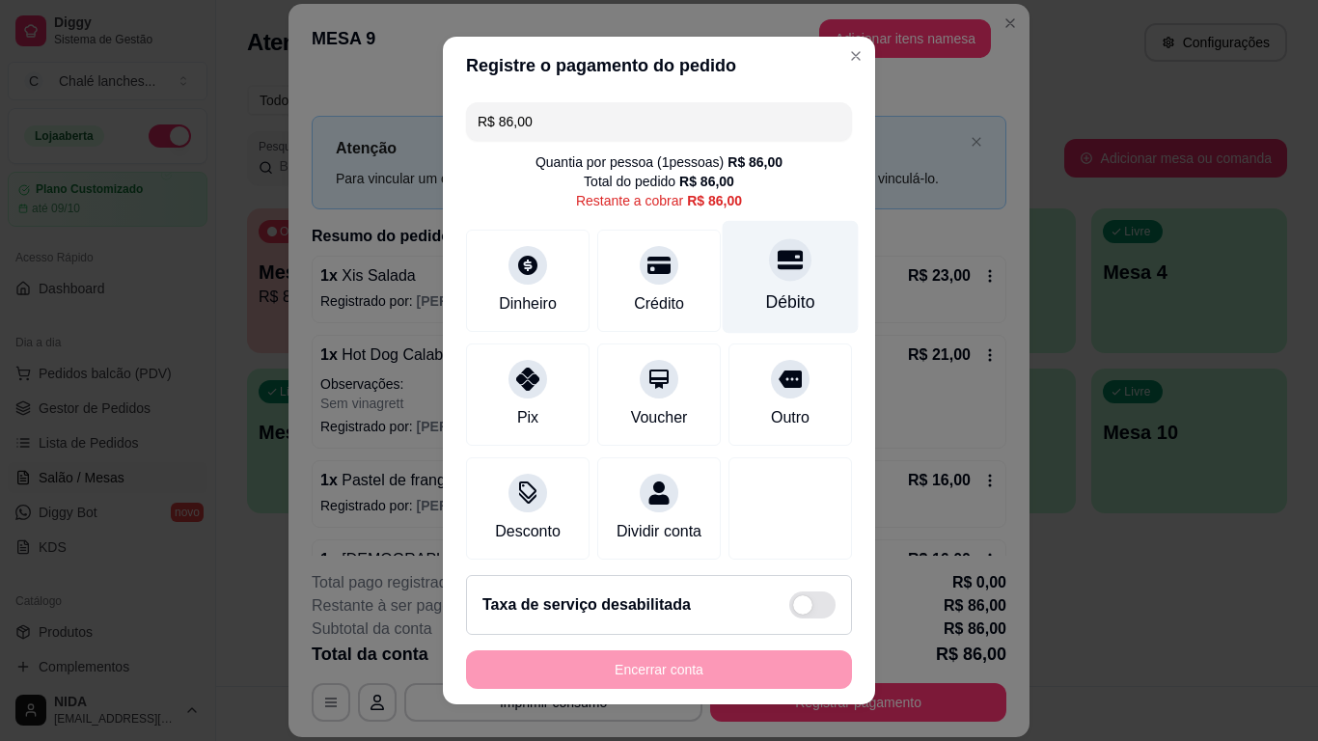
click at [777, 267] on icon at bounding box center [789, 260] width 25 height 19
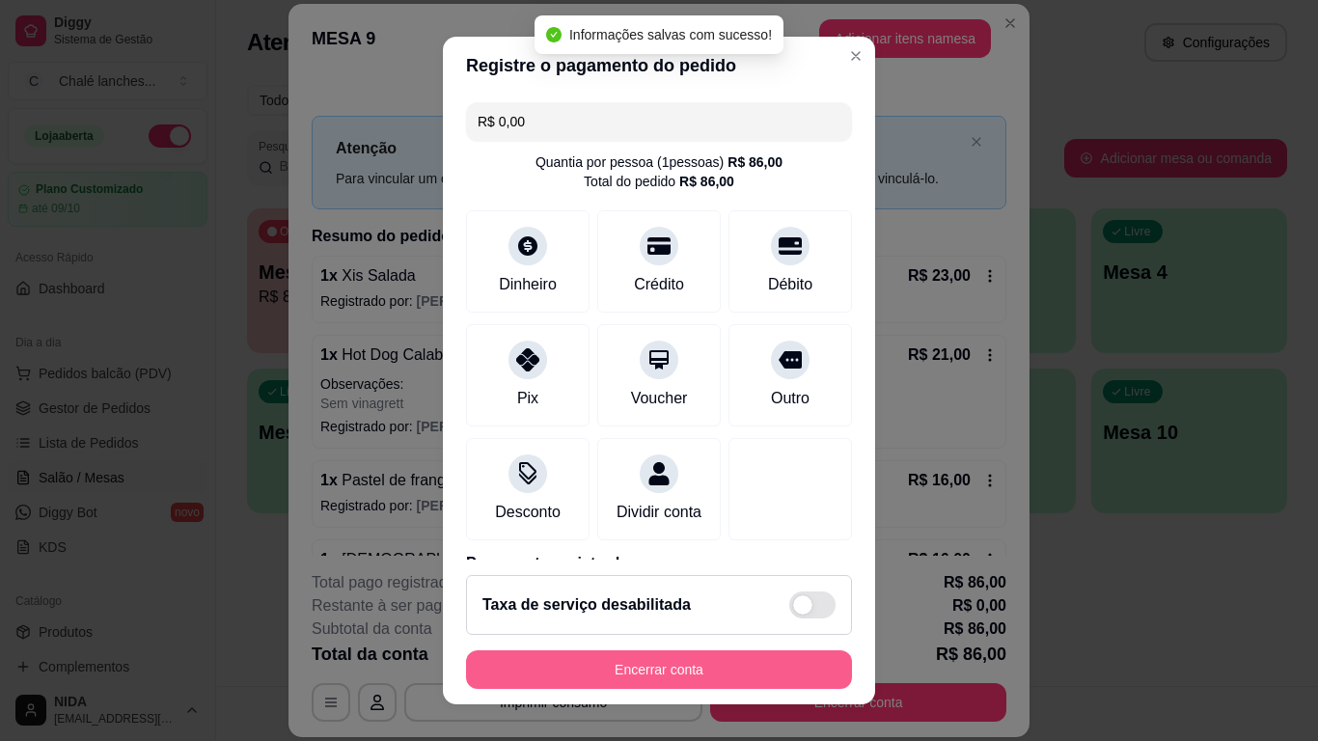
type input "R$ 0,00"
click at [729, 667] on button "Encerrar conta" at bounding box center [659, 669] width 374 height 38
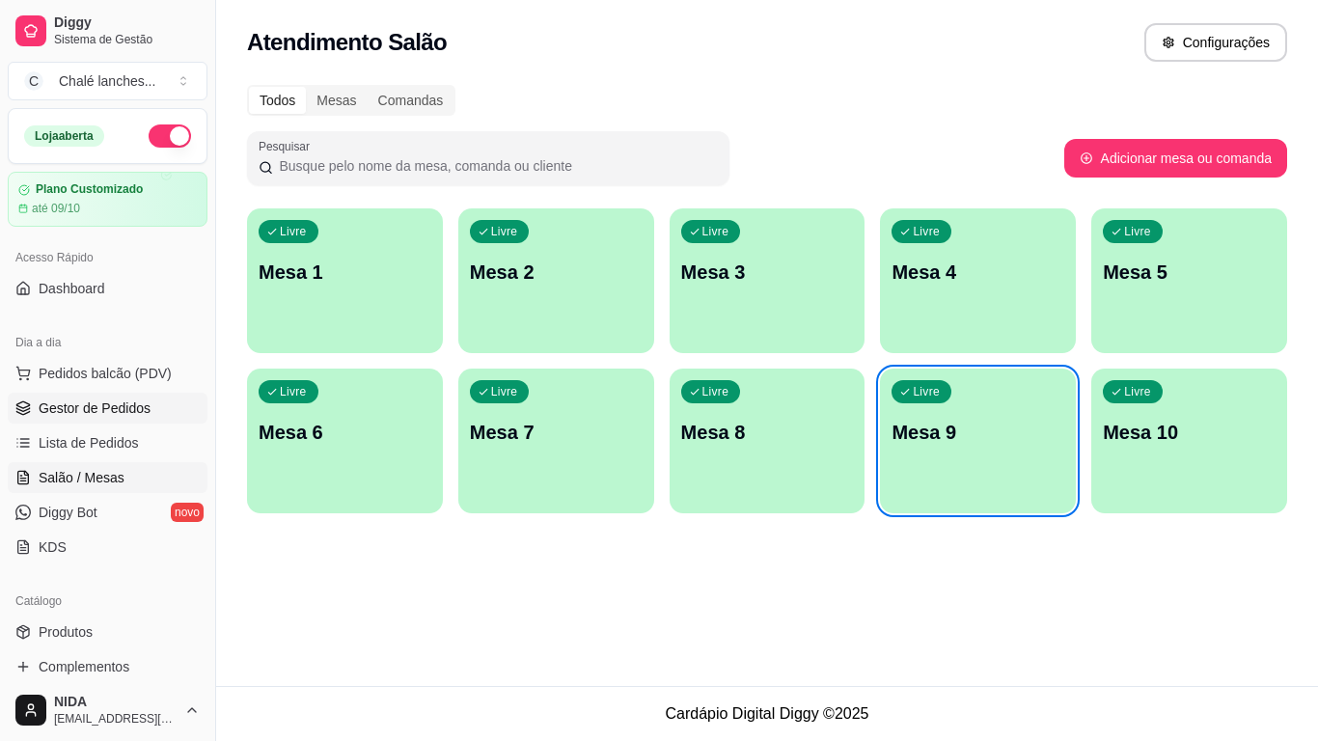
click at [112, 409] on span "Gestor de Pedidos" at bounding box center [95, 407] width 112 height 19
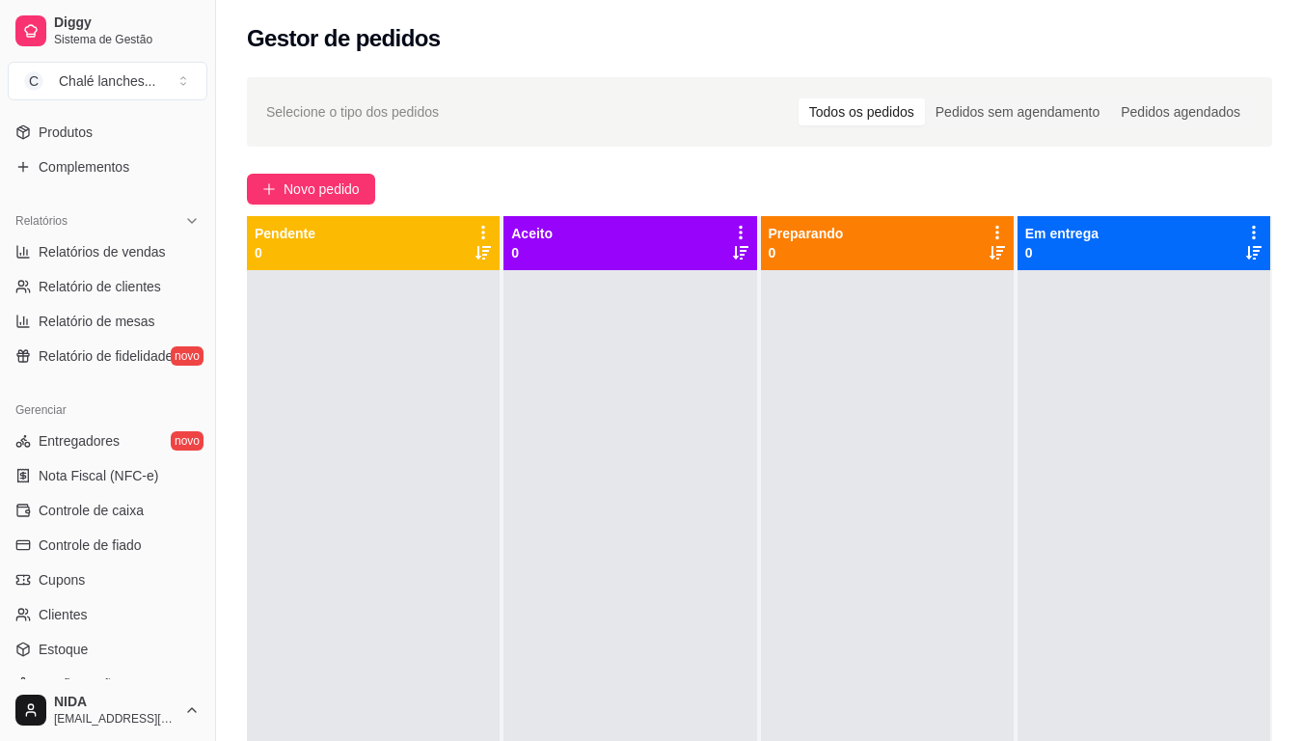
scroll to position [647, 0]
